Goal: Communication & Community: Answer question/provide support

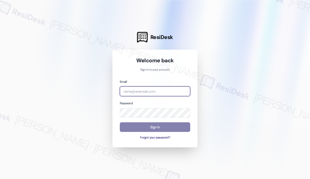
click at [175, 89] on input "email" at bounding box center [155, 91] width 70 height 10
type input "[EMAIL_ADDRESS][PERSON_NAME][DOMAIN_NAME]"
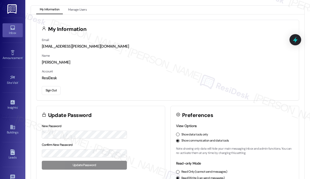
click at [16, 28] on link "Inbox" at bounding box center [13, 30] width 20 height 14
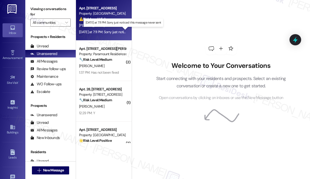
click at [108, 31] on div "[DATE] at 7:11 PM: Sorry just noticed this message never sent [DATE] at 7:11 PM…" at bounding box center [122, 32] width 87 height 5
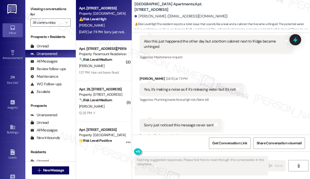
scroll to position [1686, 0]
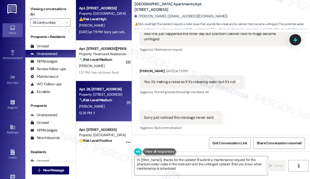
type textarea "Hi {{first_name}}, thanks for the update! I'll submit a maintenance request for…"
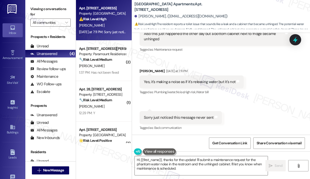
scroll to position [1686, 0]
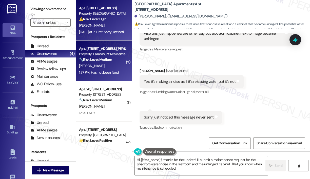
click at [114, 71] on div "1:37 PM: Has not been fixed 1:37 PM: Has not been fixed" at bounding box center [99, 72] width 40 height 5
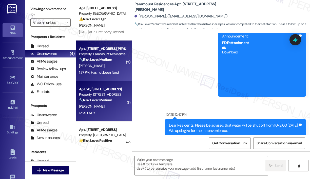
click at [117, 106] on div "[PERSON_NAME]" at bounding box center [102, 106] width 48 height 6
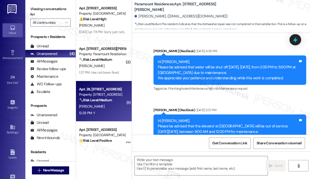
type textarea "Fetching suggested responses. Please feel free to read through the conversation…"
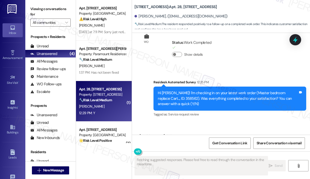
scroll to position [1466, 0]
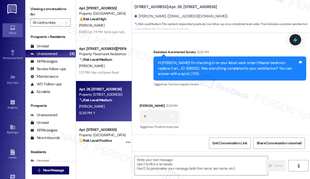
click at [177, 98] on div "Received via SMS [PERSON_NAME] 12:29 PM Y Tags and notes Tagged as: Positive re…" at bounding box center [221, 113] width 178 height 43
click at [174, 165] on textarea at bounding box center [201, 165] width 133 height 19
paste textarea "That’s wonderful to hear! We’re so glad that you’re satisfied with the recent w…"
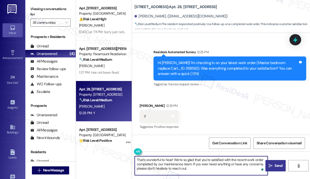
type textarea "That’s wonderful to hear! We’re so glad that you’re satisfied with the recent w…"
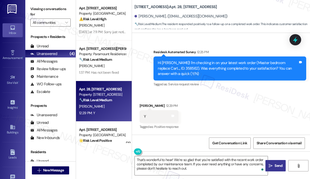
click at [273, 166] on span "Send" at bounding box center [278, 165] width 10 height 5
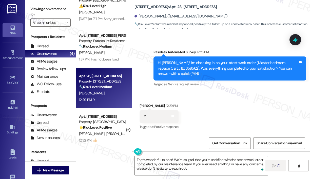
scroll to position [19, 0]
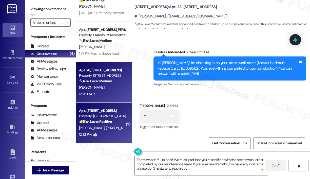
click at [111, 119] on strong "🌟 Risk Level: Positive" at bounding box center [95, 121] width 33 height 5
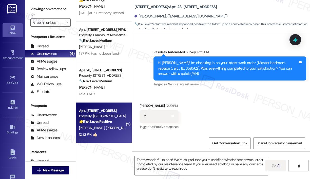
type textarea "Fetching suggested responses. Please feel free to read through the conversation…"
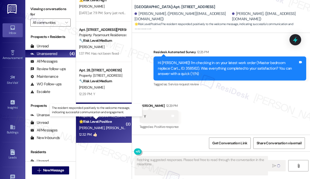
scroll to position [77, 0]
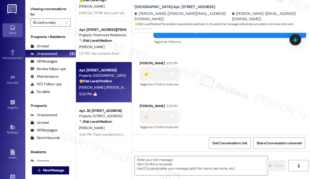
click at [241, 105] on div "Received via SMS [PERSON_NAME] 12:25 PM 👍 Tags and notes Tagged as: Positive re…" at bounding box center [221, 91] width 178 height 85
click at [240, 105] on div "Received via SMS [PERSON_NAME] 12:25 PM 👍 Tags and notes Tagged as: Positive re…" at bounding box center [221, 91] width 178 height 85
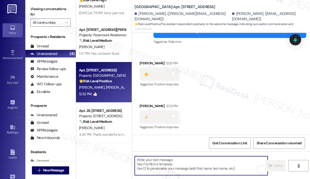
click at [157, 166] on textarea "To enrich screen reader interactions, please activate Accessibility in Grammarl…" at bounding box center [201, 165] width 133 height 19
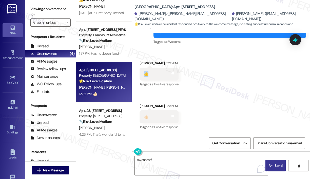
drag, startPoint x: 151, startPoint y: 75, endPoint x: 145, endPoint y: 75, distance: 5.6
click at [145, 75] on div "👍 Tags and notes" at bounding box center [158, 74] width 39 height 13
copy div "👍"
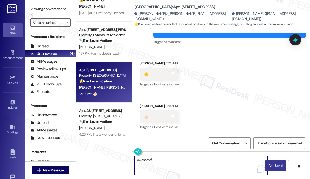
click at [157, 159] on textarea "Awesome!" at bounding box center [201, 165] width 133 height 19
paste textarea "👍"
type textarea "Awesome! 👍"
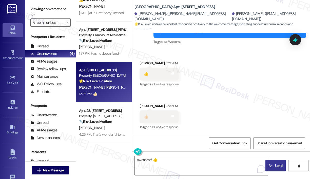
click at [276, 166] on span "Send" at bounding box center [278, 165] width 8 height 5
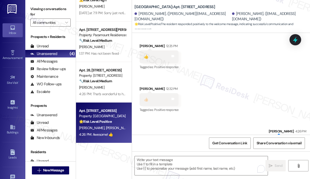
scroll to position [112, 0]
